Goal: Task Accomplishment & Management: Manage account settings

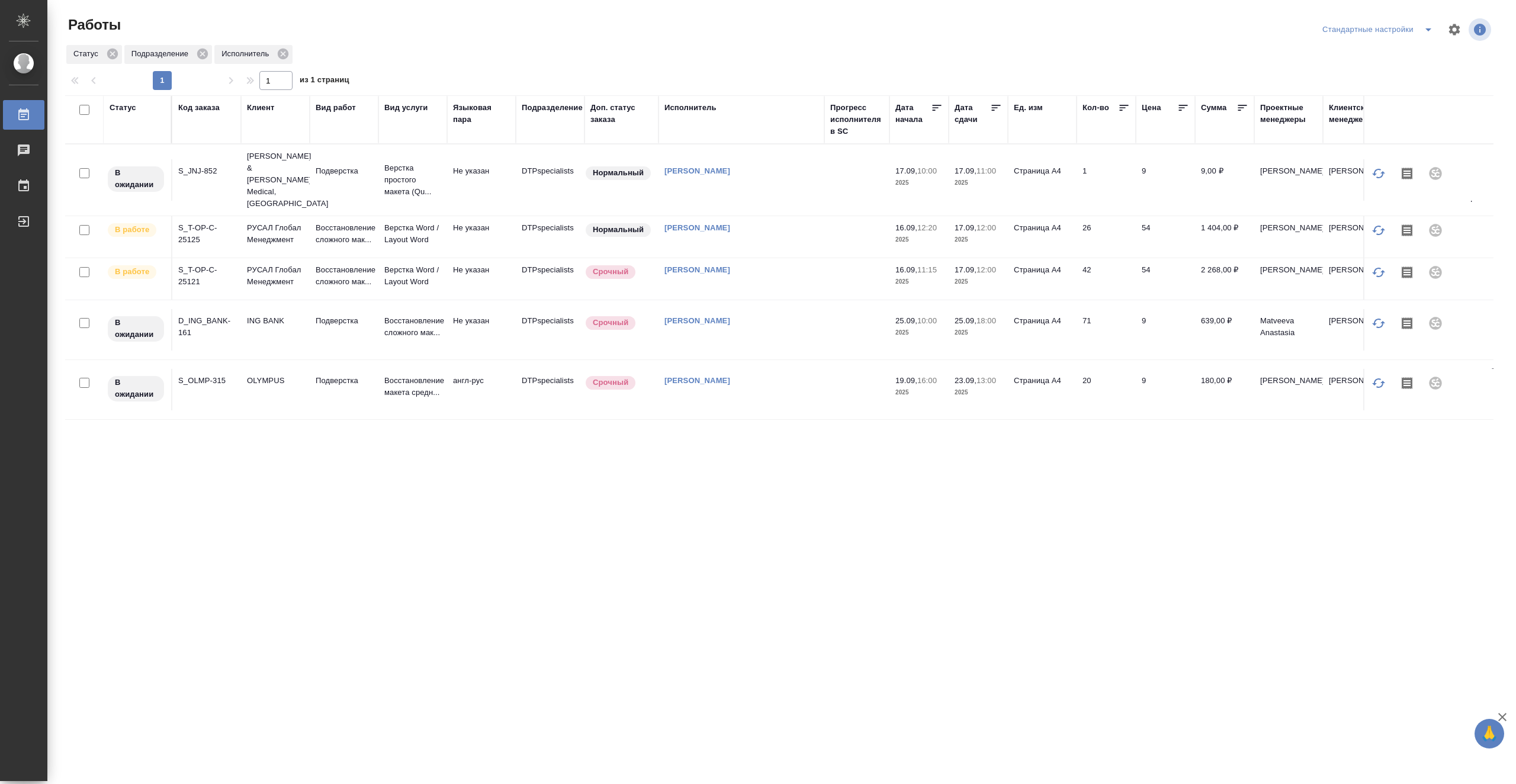
click at [834, 219] on td at bounding box center [856, 237] width 65 height 42
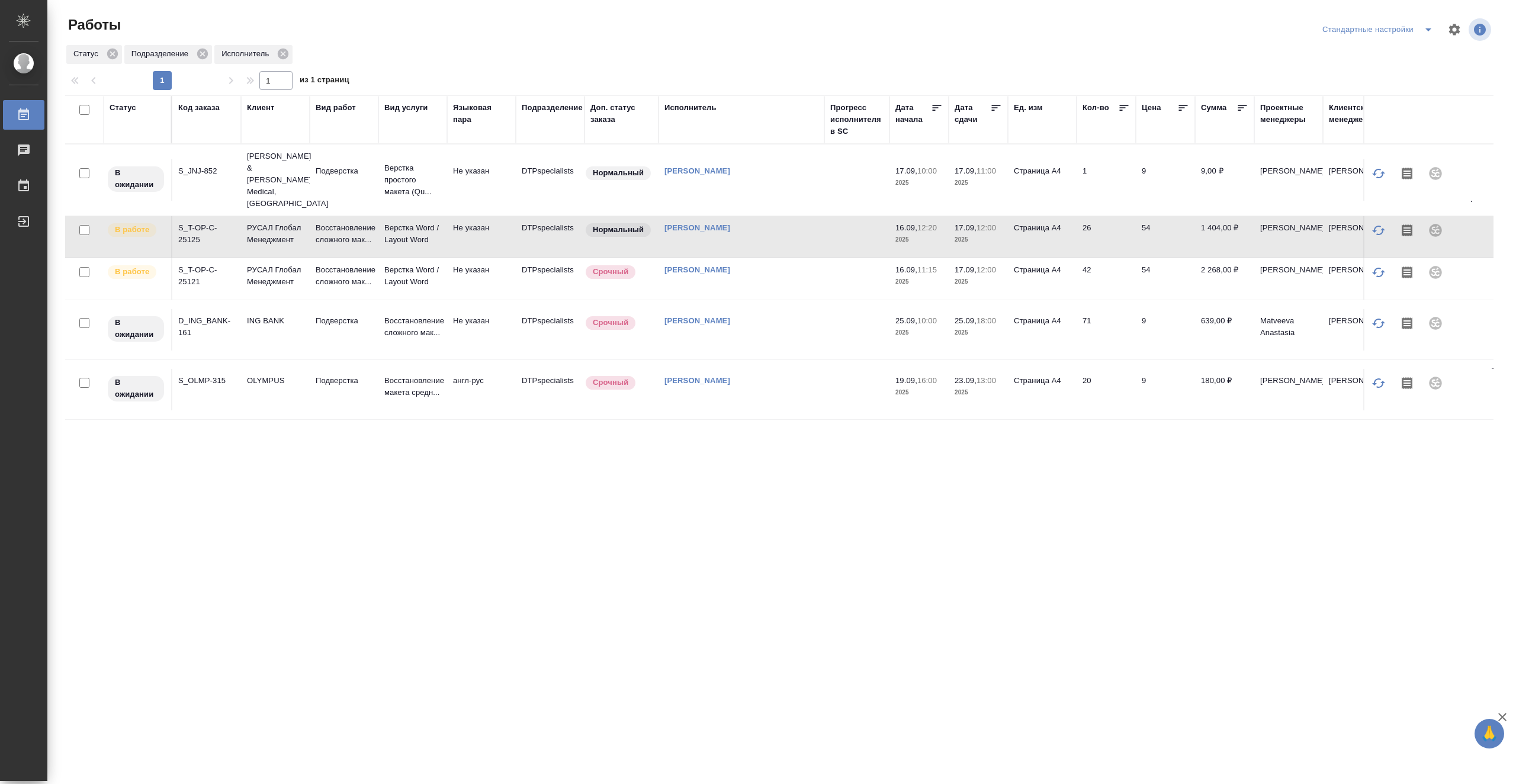
click at [834, 222] on td at bounding box center [856, 237] width 65 height 42
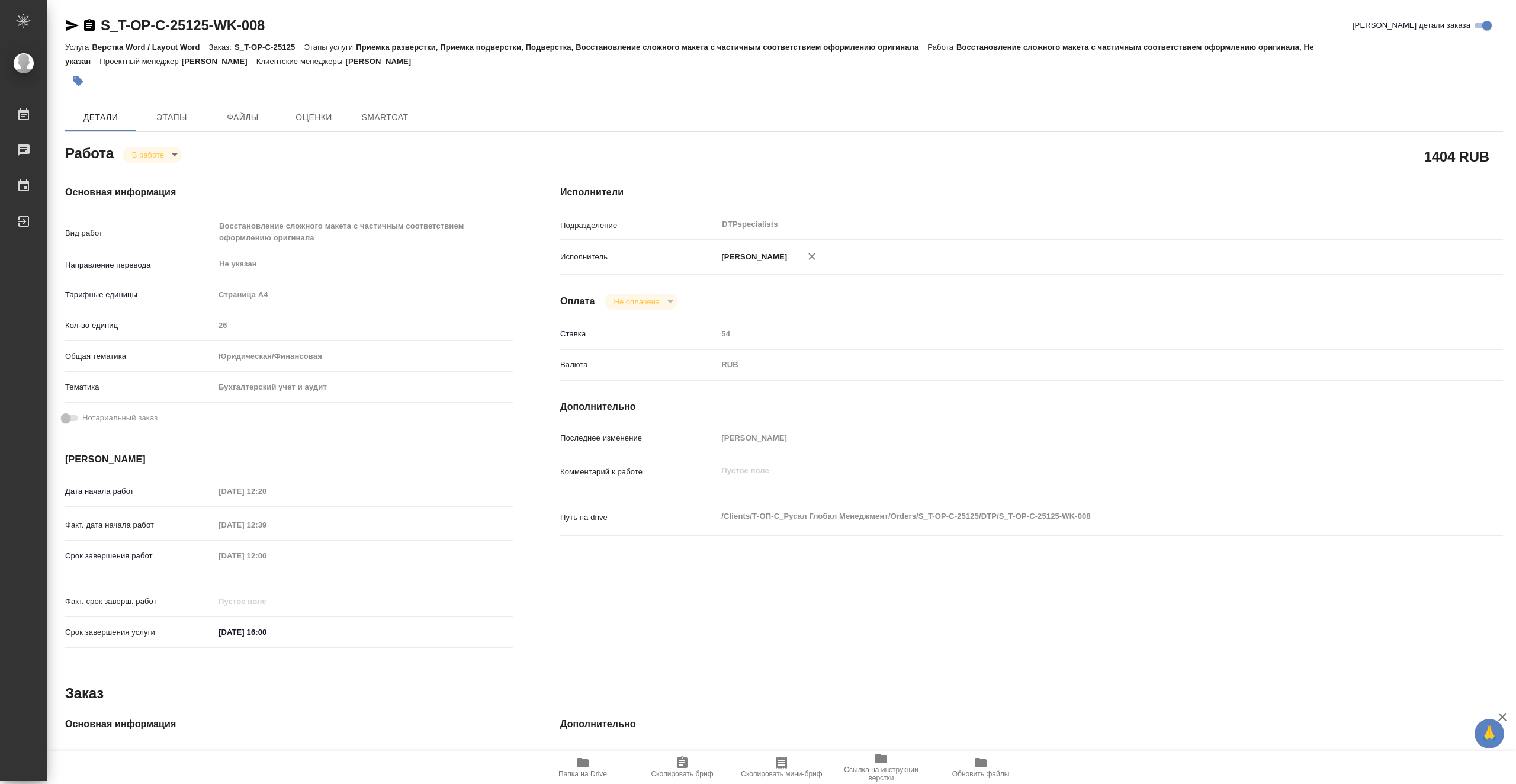
type textarea "x"
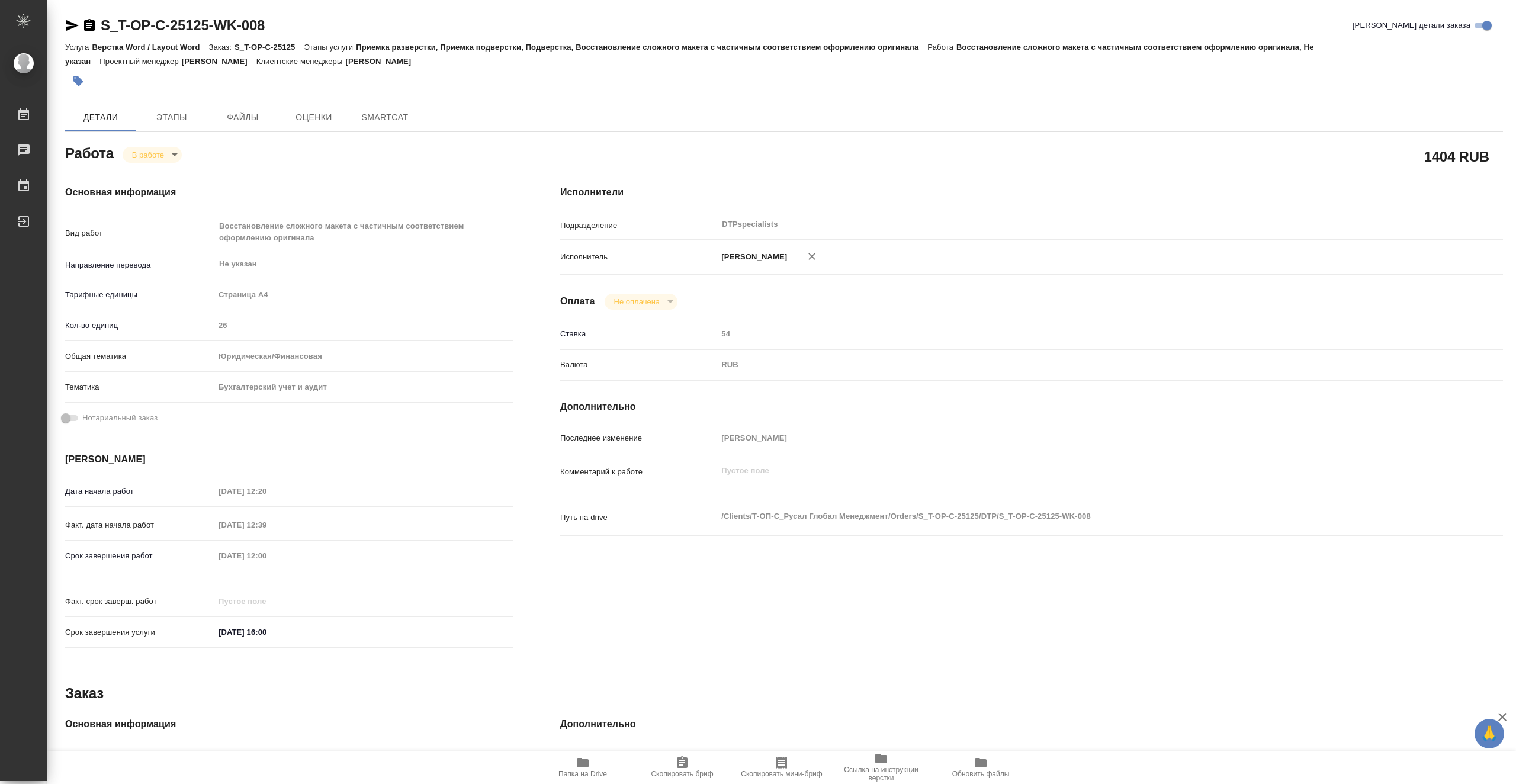
type textarea "x"
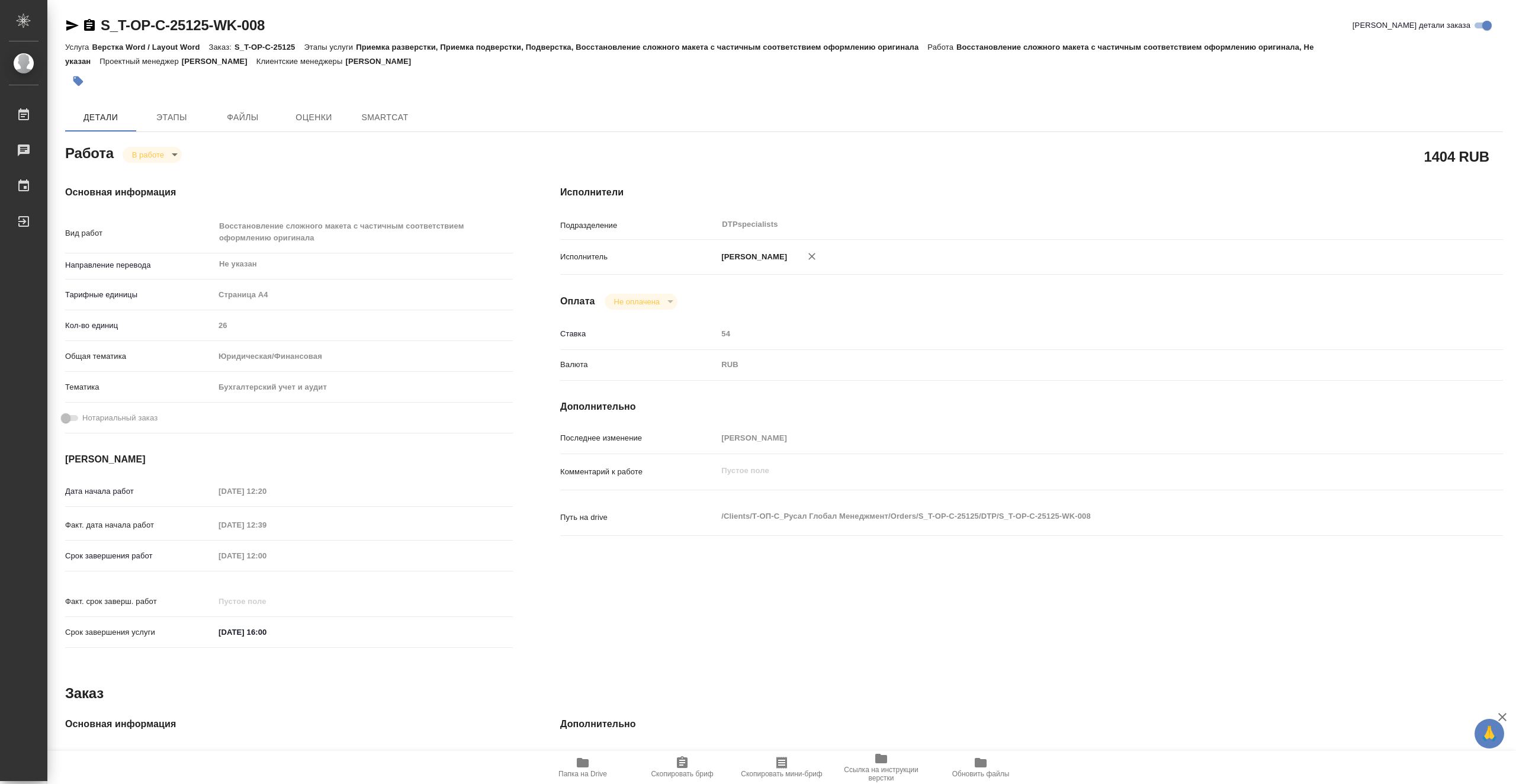
type textarea "x"
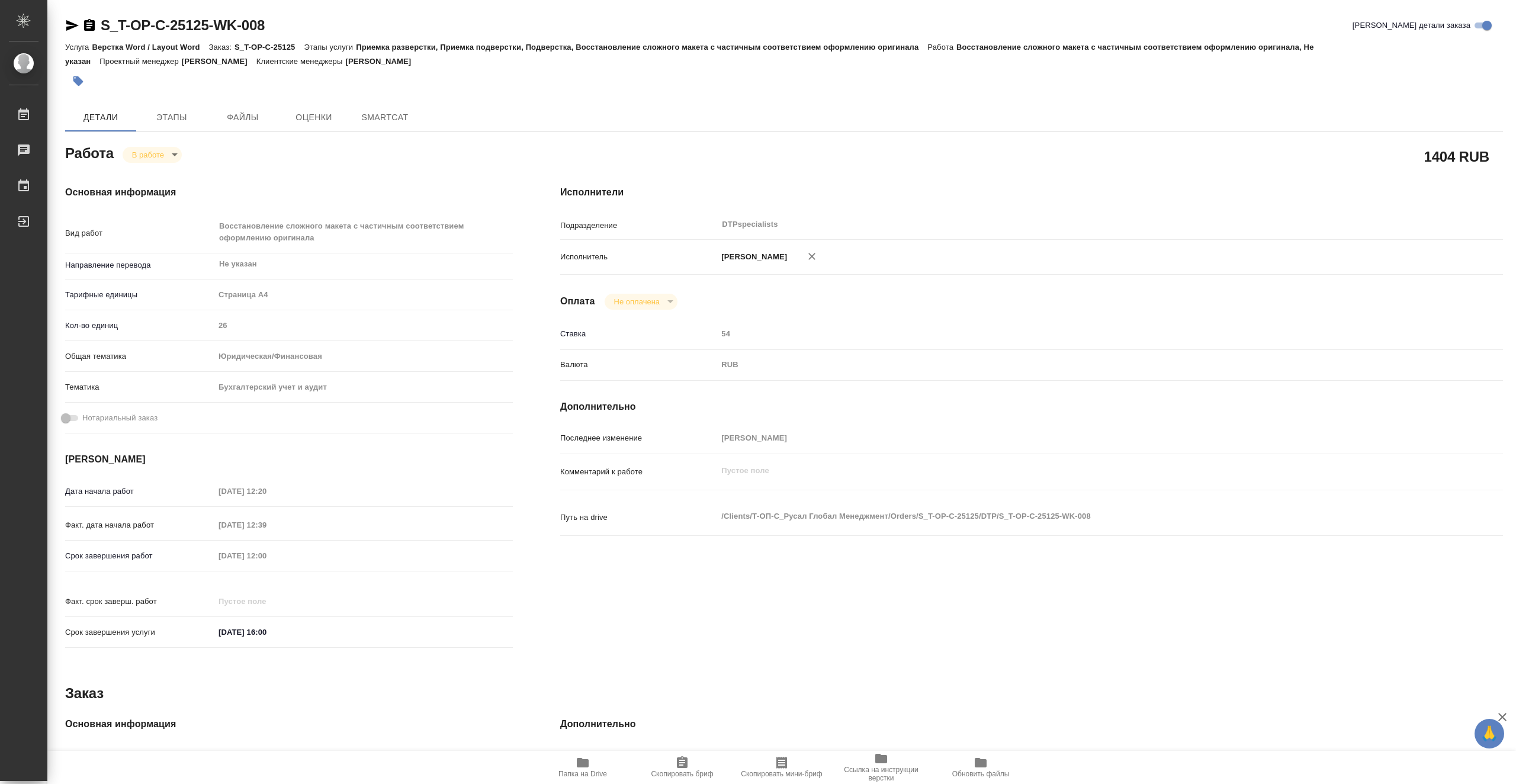
type textarea "x"
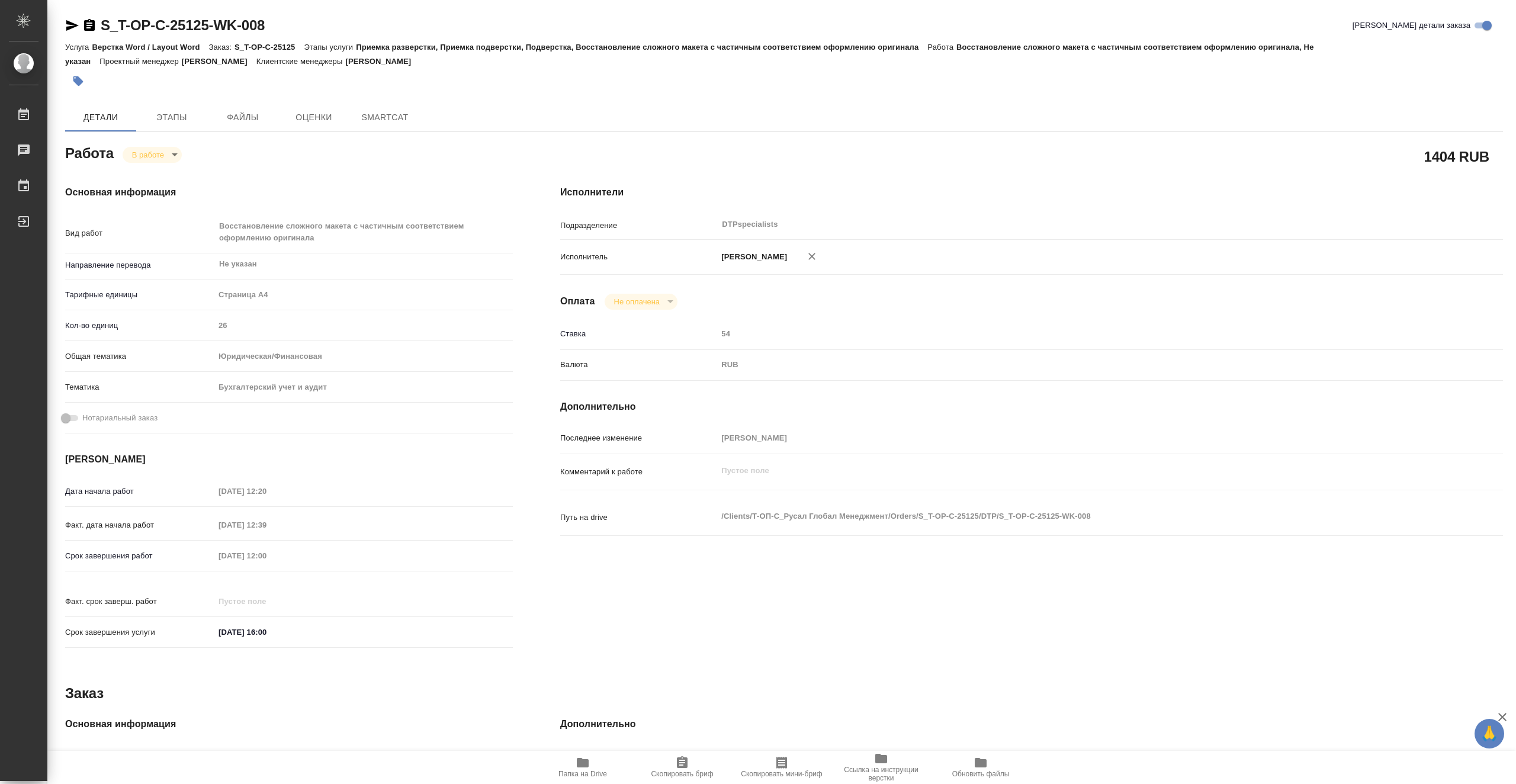
type textarea "x"
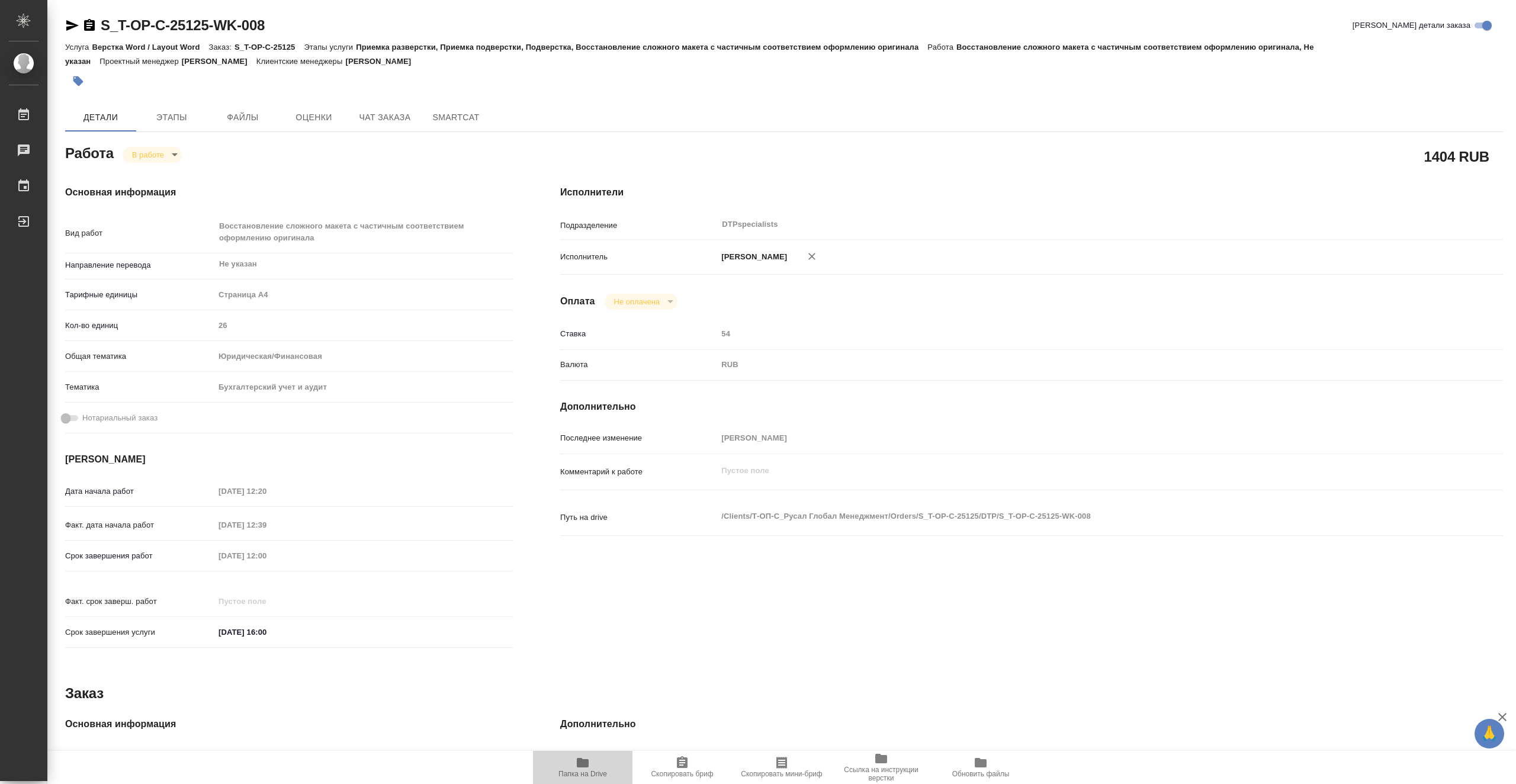
click at [603, 770] on span "Папка на Drive" at bounding box center [583, 773] width 49 height 8
type textarea "x"
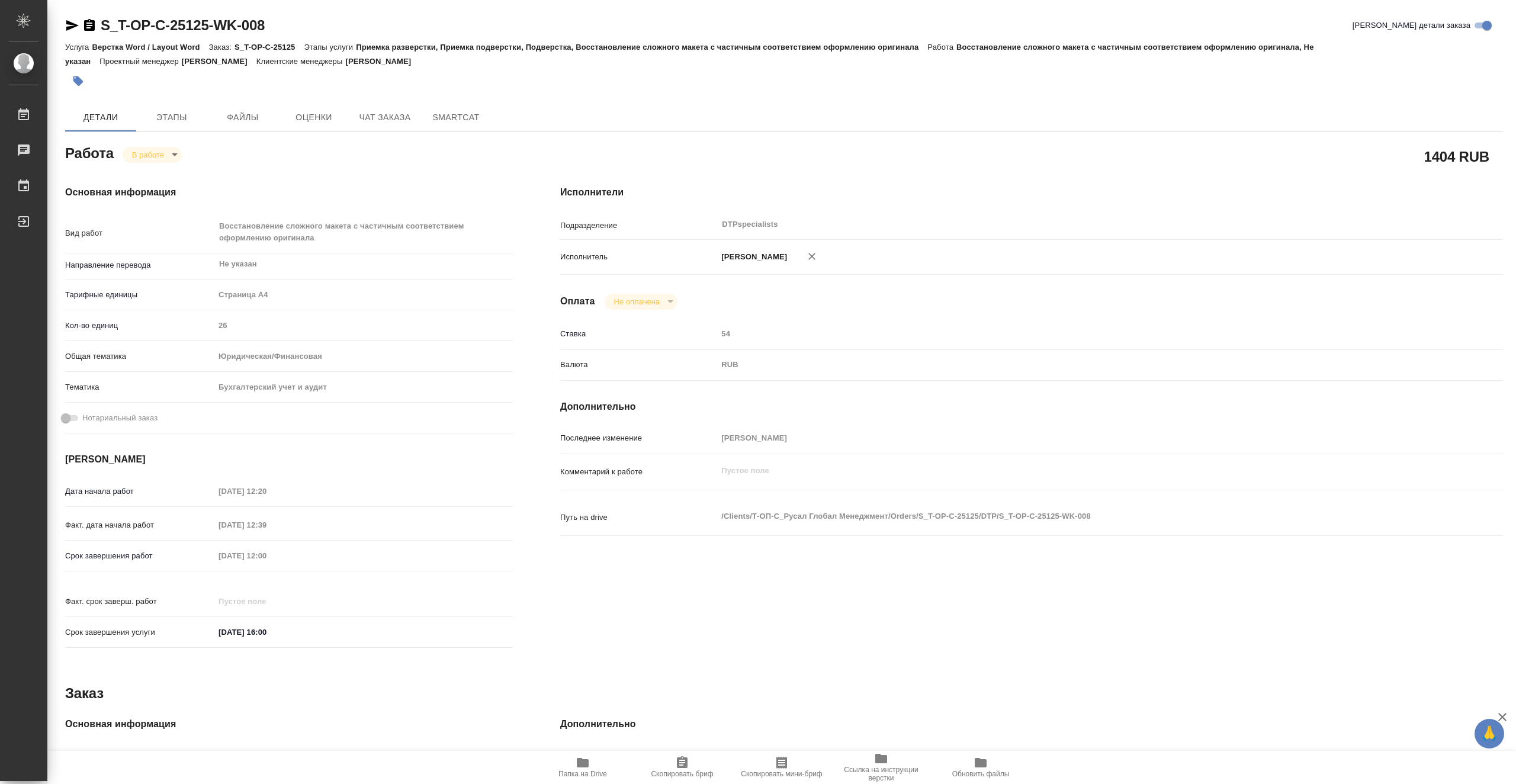
type textarea "x"
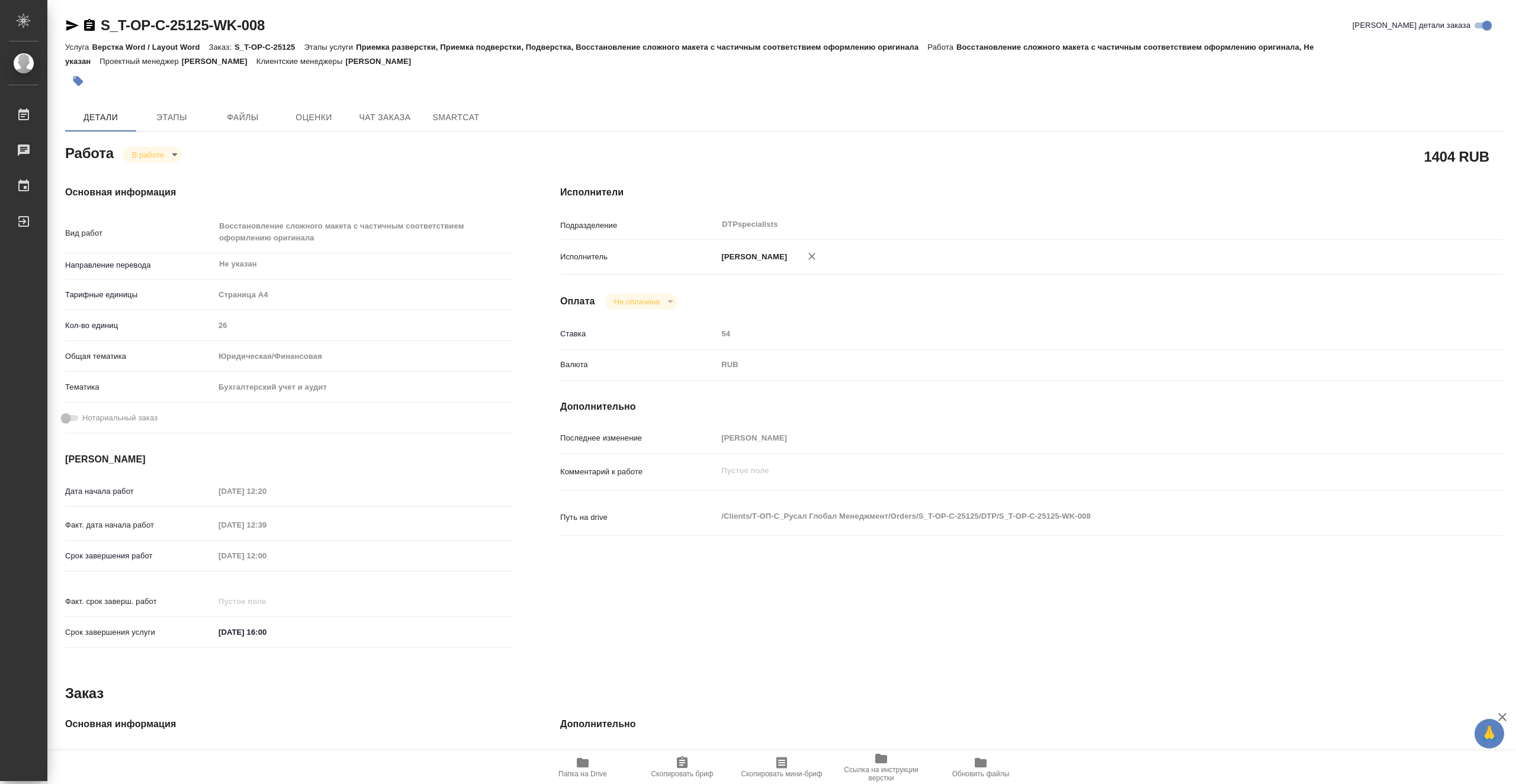
type textarea "x"
click at [172, 158] on body "🙏 .cls-1 fill:#fff; AWATERA Vasiutchenko [PERSON_NAME] 0 Чаты График Выйти S_T-…" at bounding box center [758, 392] width 1516 height 784
click at [186, 171] on li "Выполнен" at bounding box center [162, 174] width 78 height 20
type textarea "x"
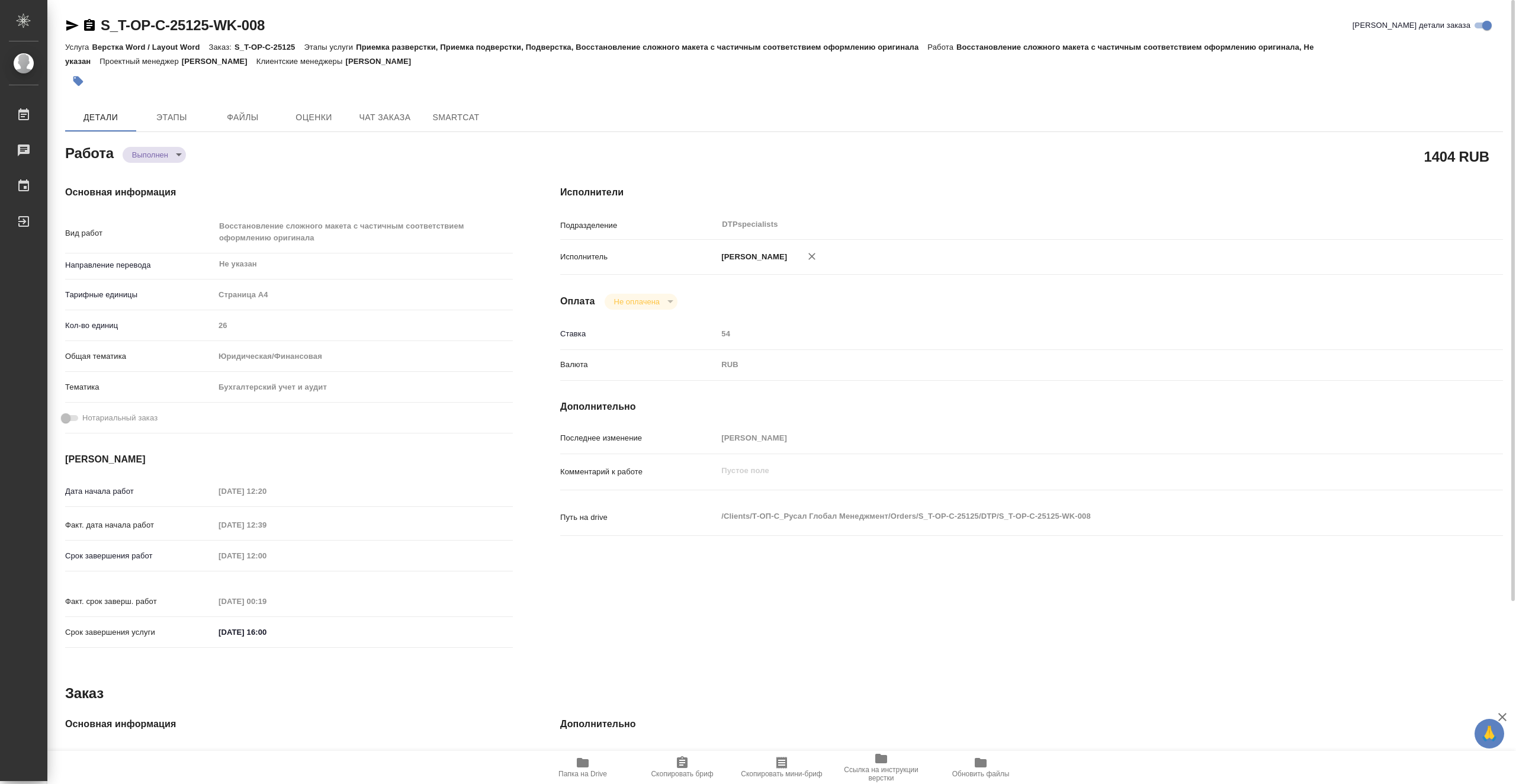
type textarea "x"
